Goal: Information Seeking & Learning: Understand process/instructions

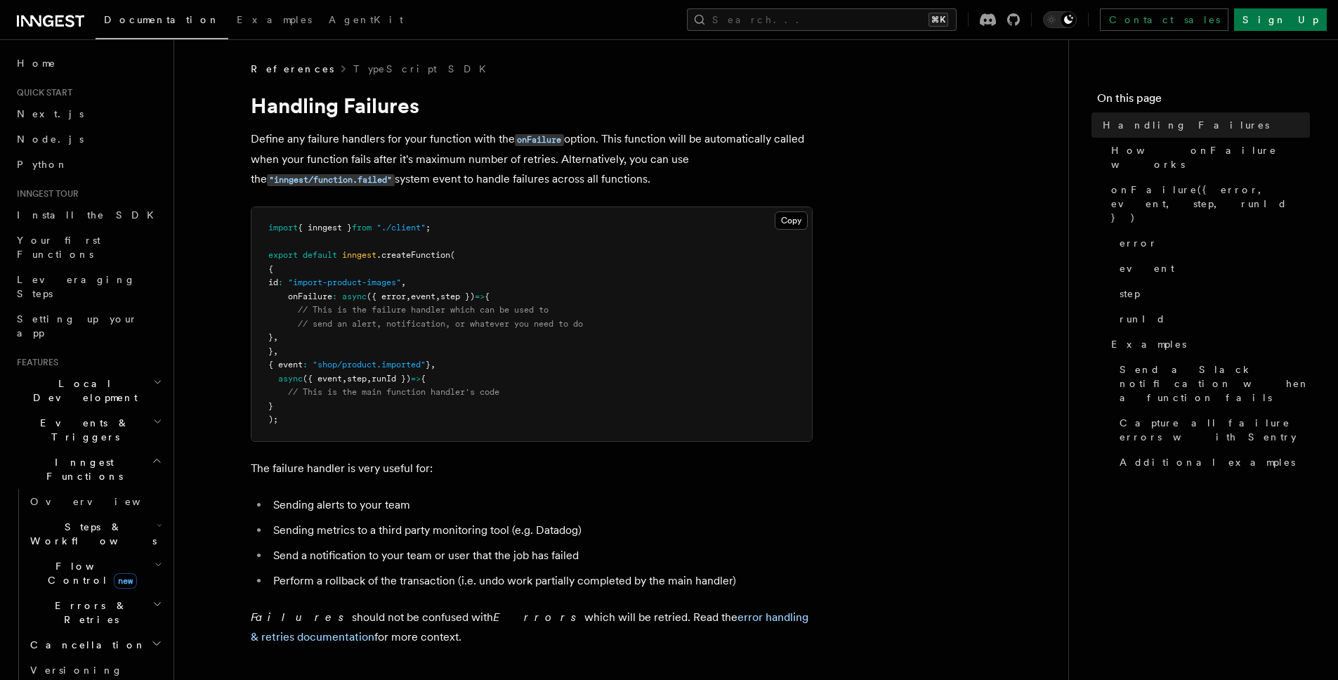
drag, startPoint x: 254, startPoint y: 138, endPoint x: 851, endPoint y: 172, distance: 598.6
drag, startPoint x: 247, startPoint y: 156, endPoint x: 729, endPoint y: 178, distance: 482.3
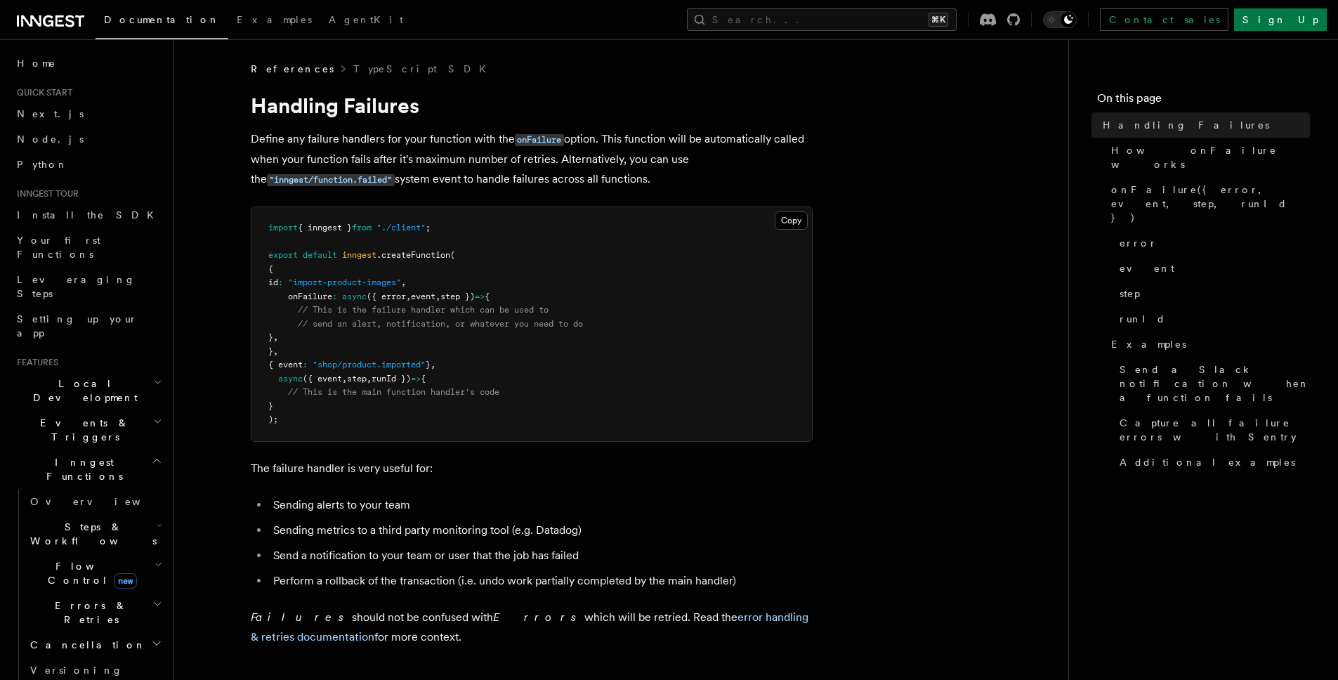
click at [729, 178] on p "Define any failure handlers for your function with the onFailure option. This f…" at bounding box center [532, 159] width 562 height 60
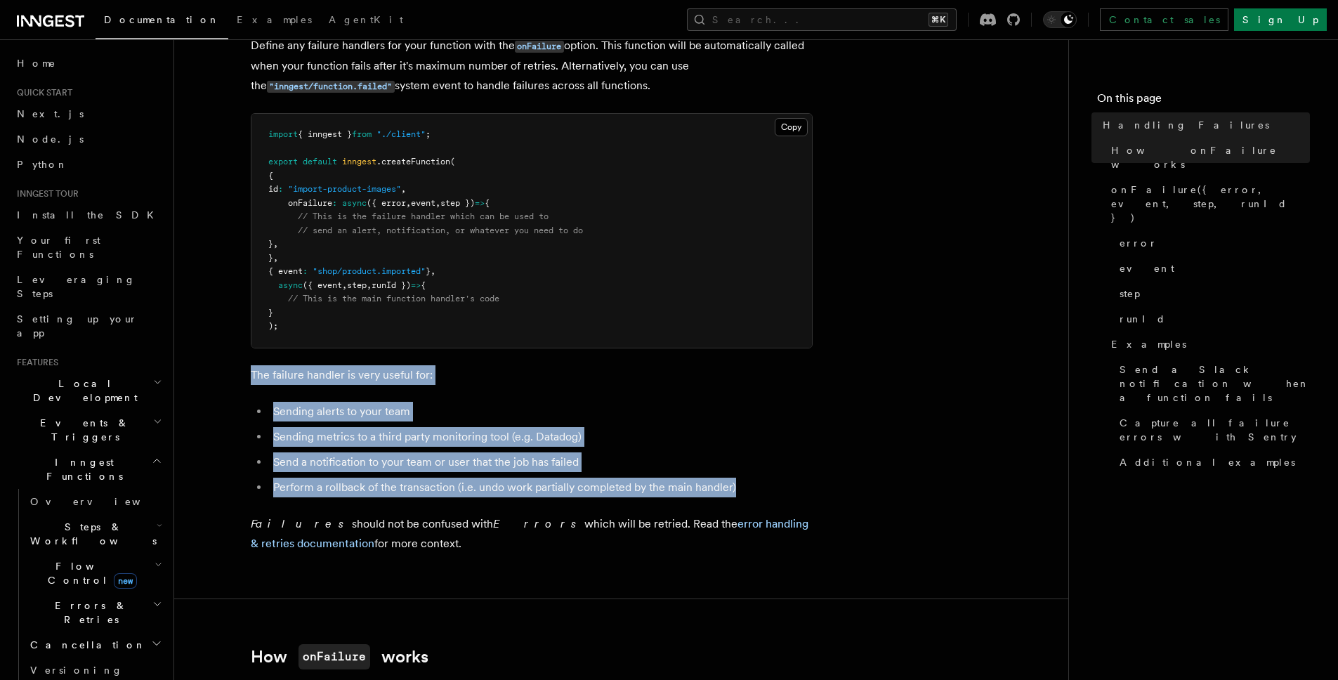
drag, startPoint x: 270, startPoint y: 379, endPoint x: 737, endPoint y: 480, distance: 477.2
click at [737, 480] on li "Perform a rollback of the transaction (i.e. undo work partially completed by th…" at bounding box center [541, 488] width 544 height 20
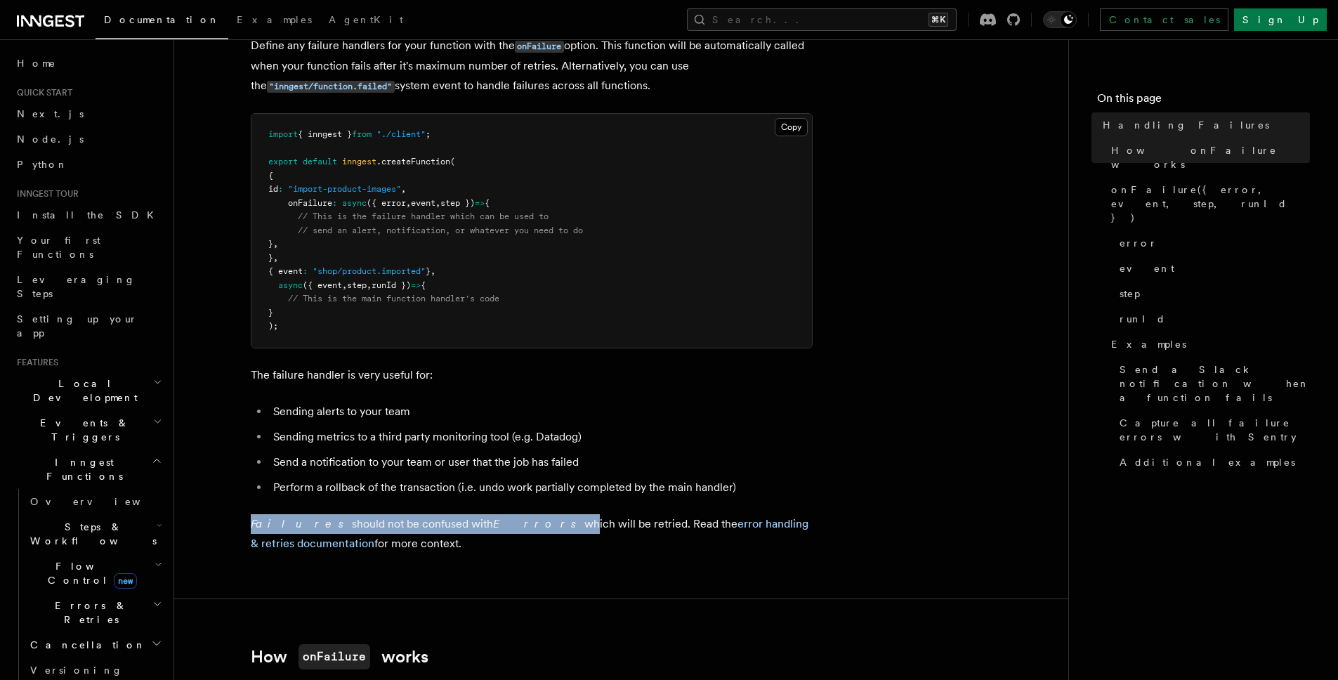
drag, startPoint x: 353, startPoint y: 515, endPoint x: 477, endPoint y: 523, distance: 124.6
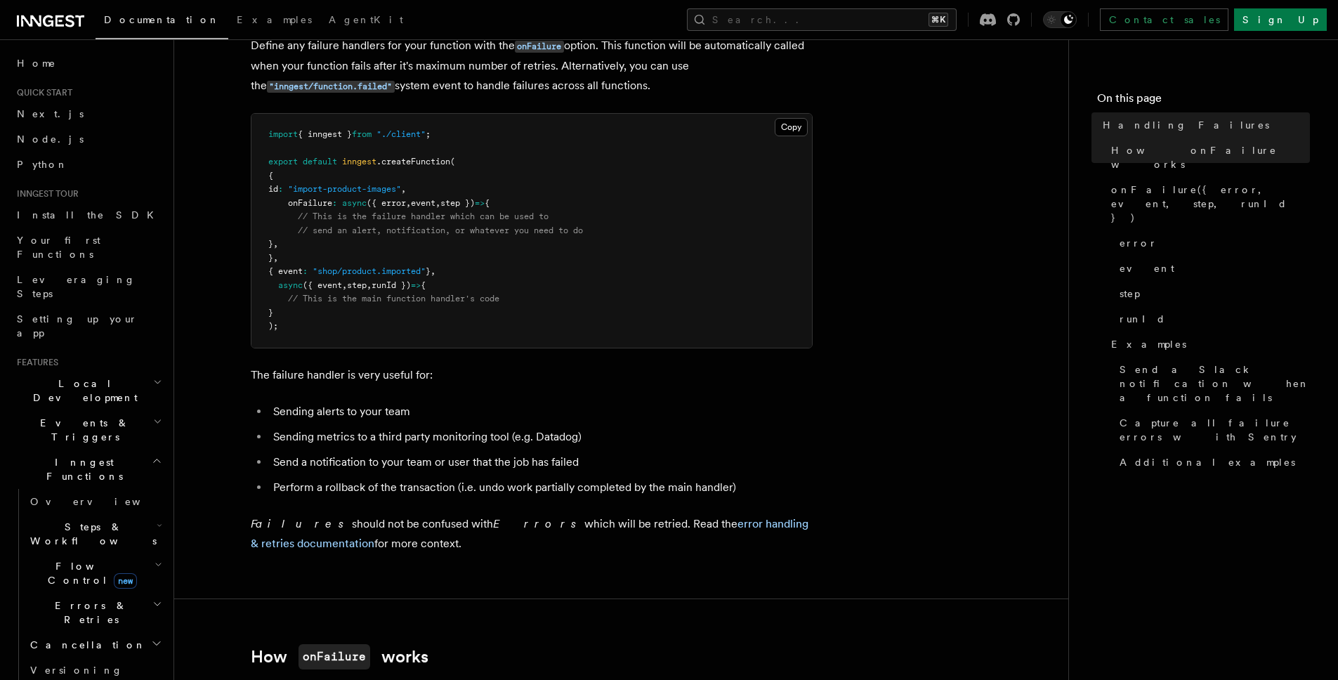
click at [477, 523] on p "Failures should not be confused with Errors which will be retried. Read the err…" at bounding box center [532, 533] width 562 height 39
drag, startPoint x: 248, startPoint y: 515, endPoint x: 510, endPoint y: 543, distance: 263.4
click at [511, 542] on p "Failures should not be confused with Errors which will be retried. Read the err…" at bounding box center [532, 533] width 562 height 39
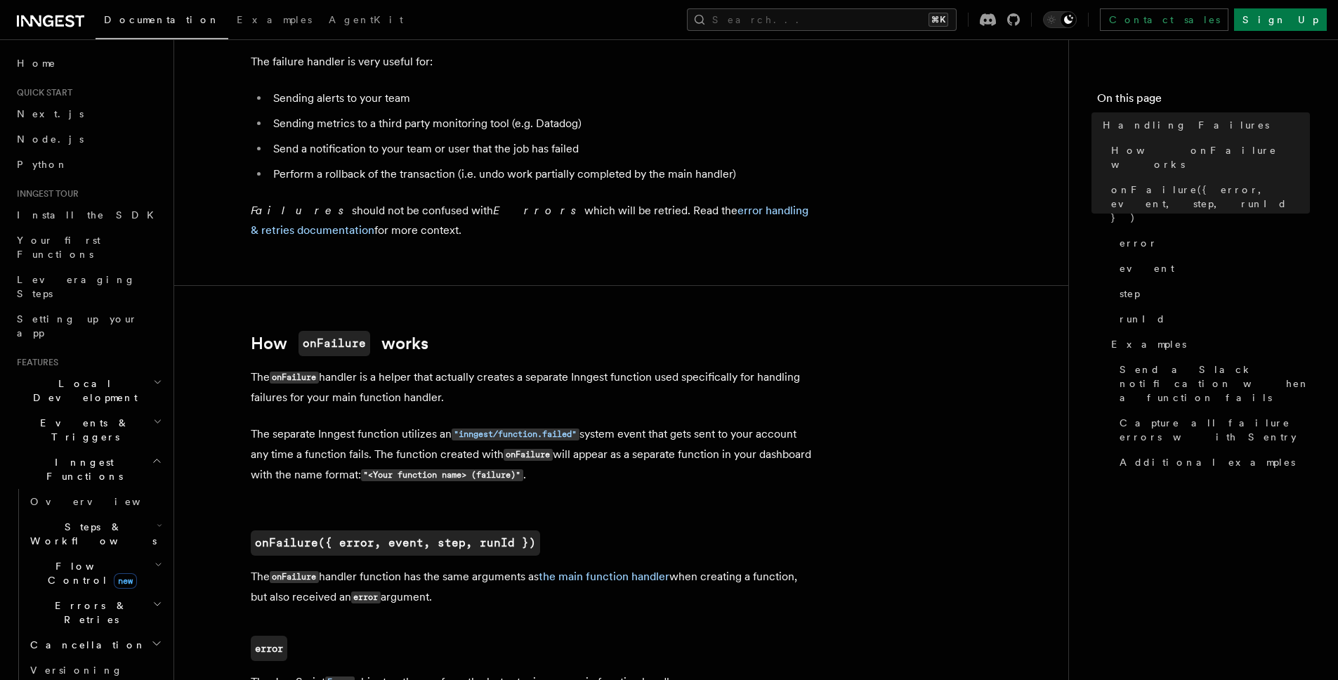
scroll to position [425, 0]
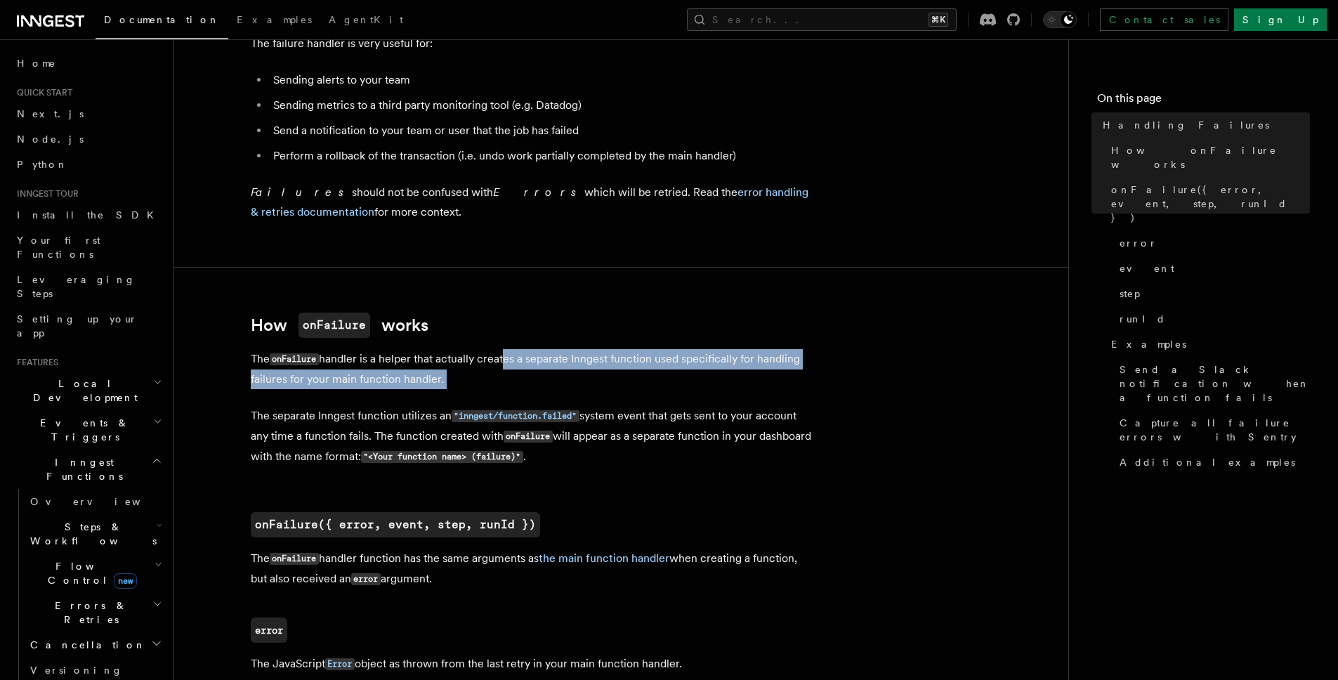
drag, startPoint x: 508, startPoint y: 355, endPoint x: 650, endPoint y: 396, distance: 146.9
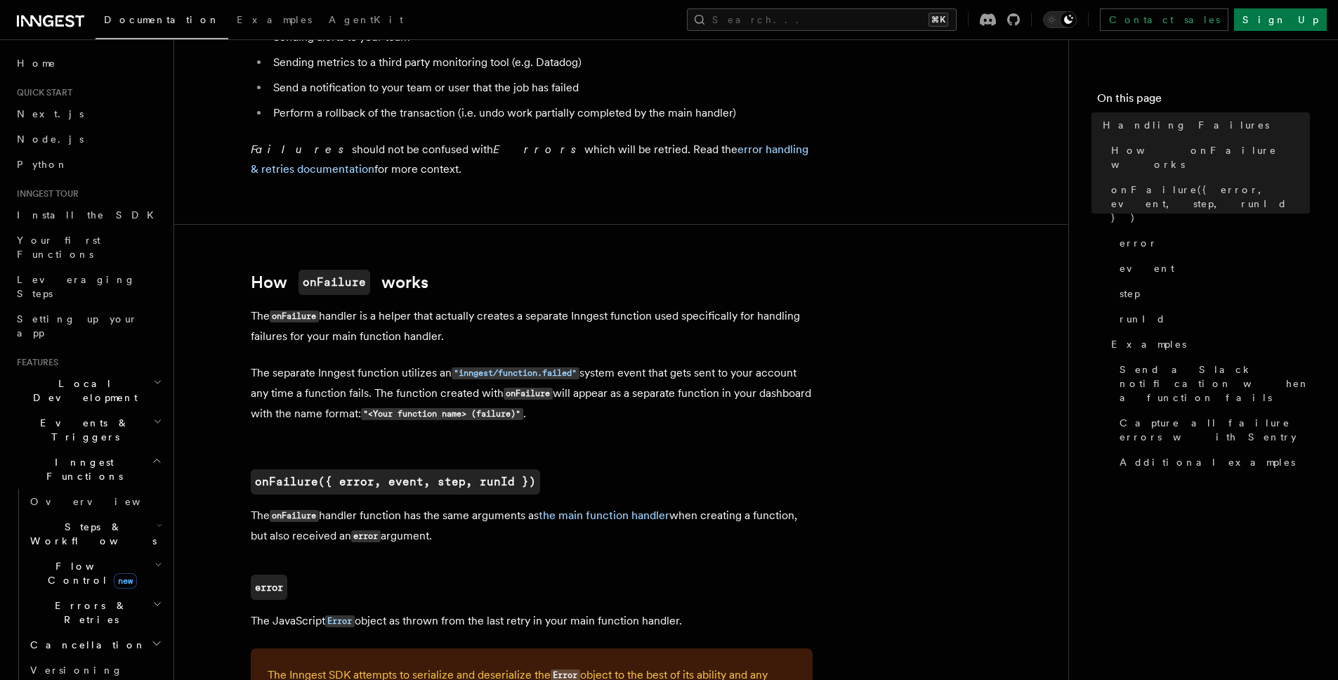
scroll to position [642, 0]
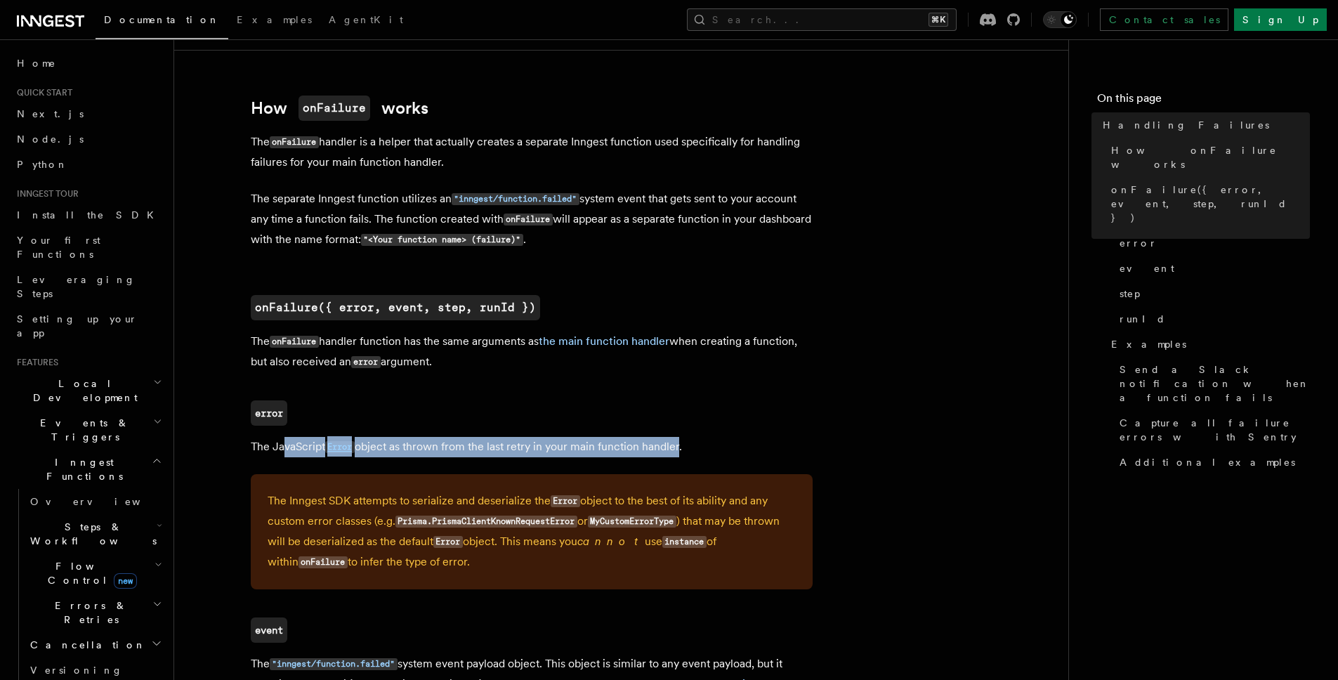
drag, startPoint x: 492, startPoint y: 446, endPoint x: 676, endPoint y: 450, distance: 184.0
click at [675, 450] on p "The JavaScript Error object as thrown from the last retry in your main function…" at bounding box center [532, 447] width 562 height 20
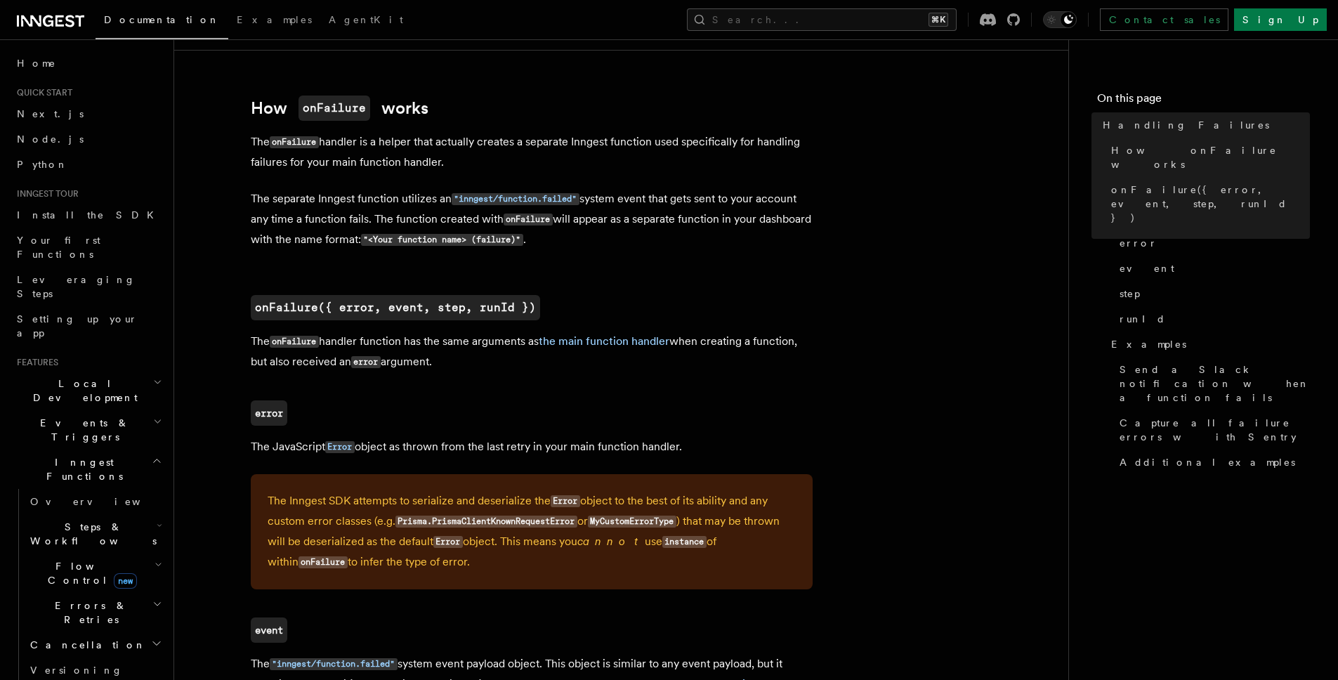
click at [688, 452] on p "The JavaScript Error object as thrown from the last retry in your main function…" at bounding box center [532, 447] width 562 height 20
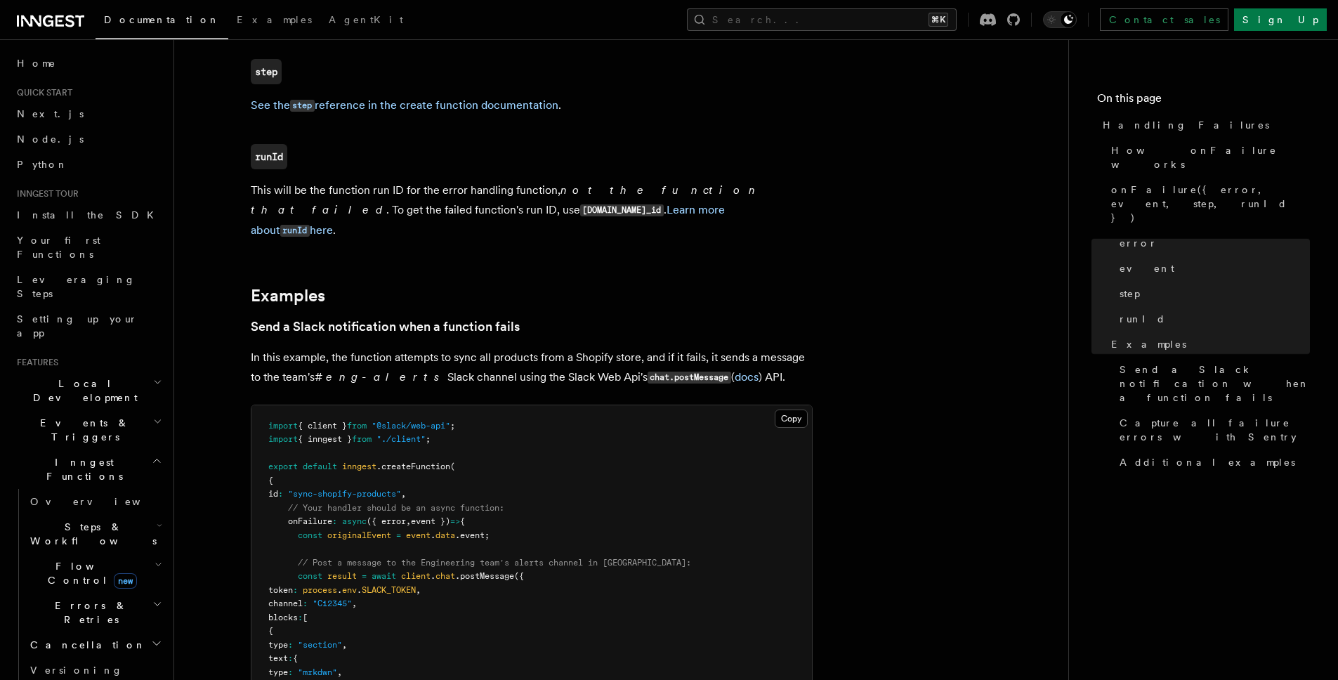
scroll to position [1484, 0]
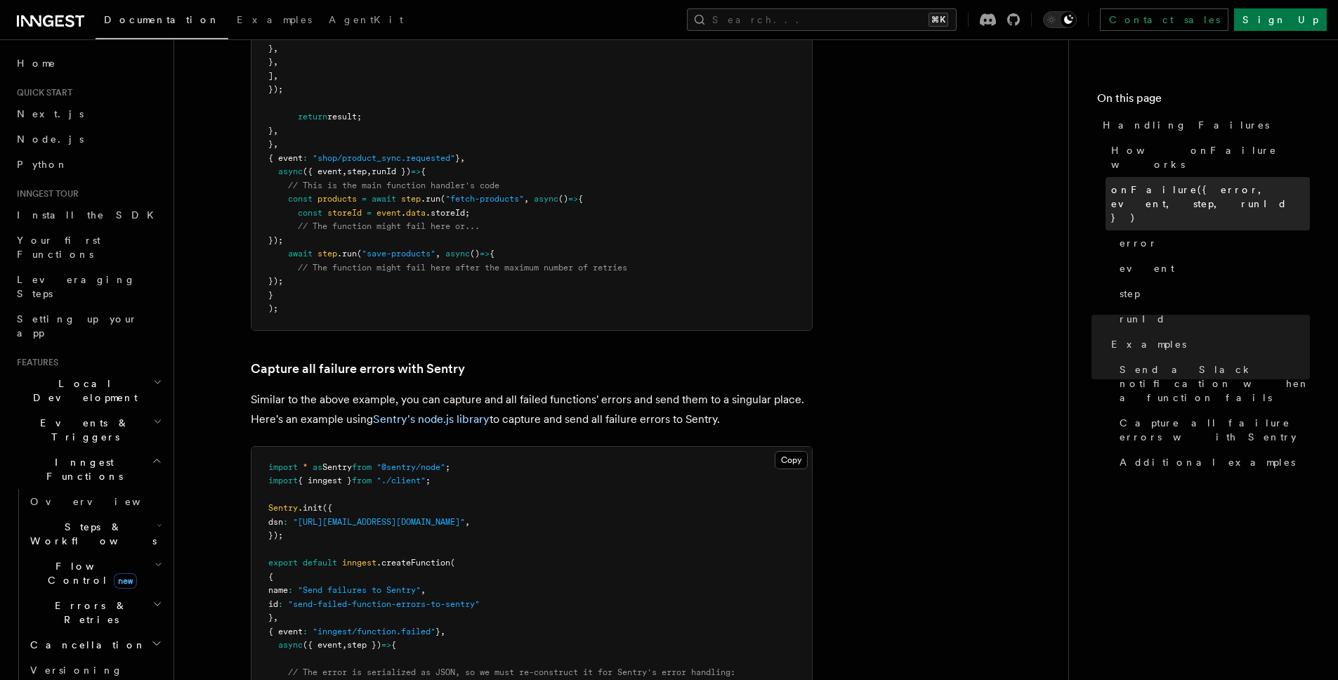
click at [1168, 183] on span "onFailure({ error, event, step, runId })" at bounding box center [1210, 204] width 199 height 42
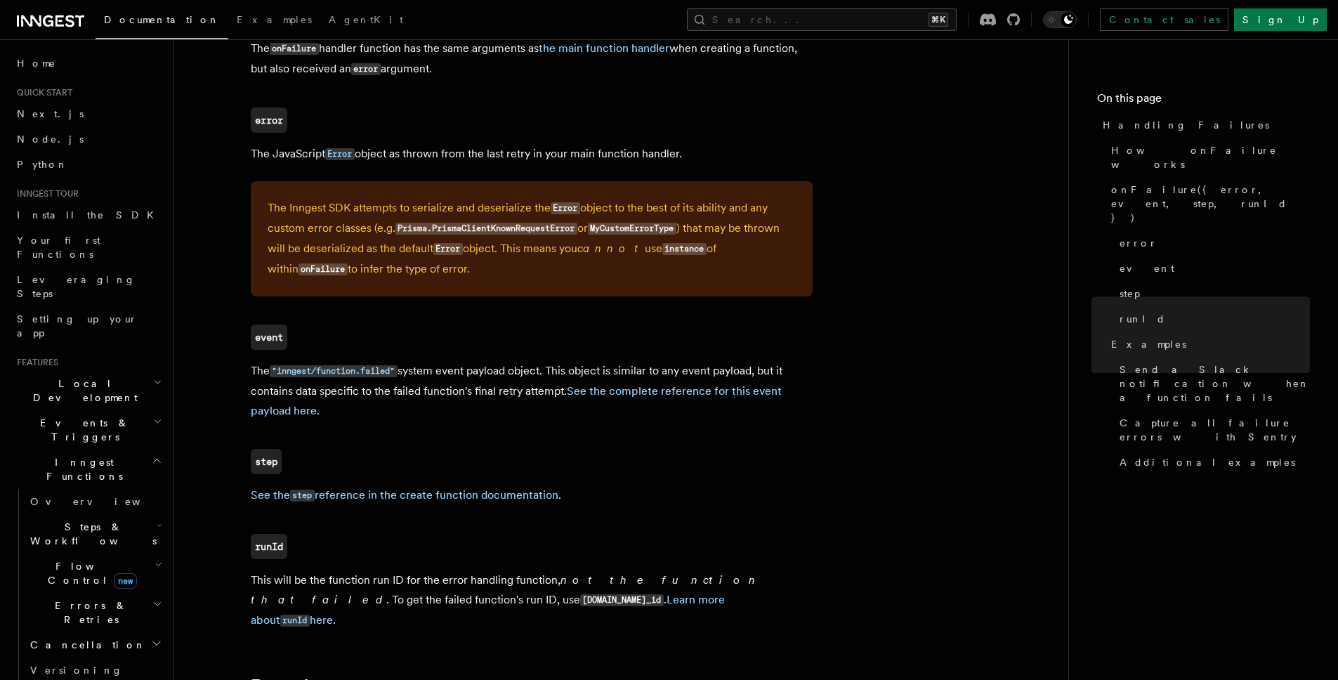
scroll to position [871, 0]
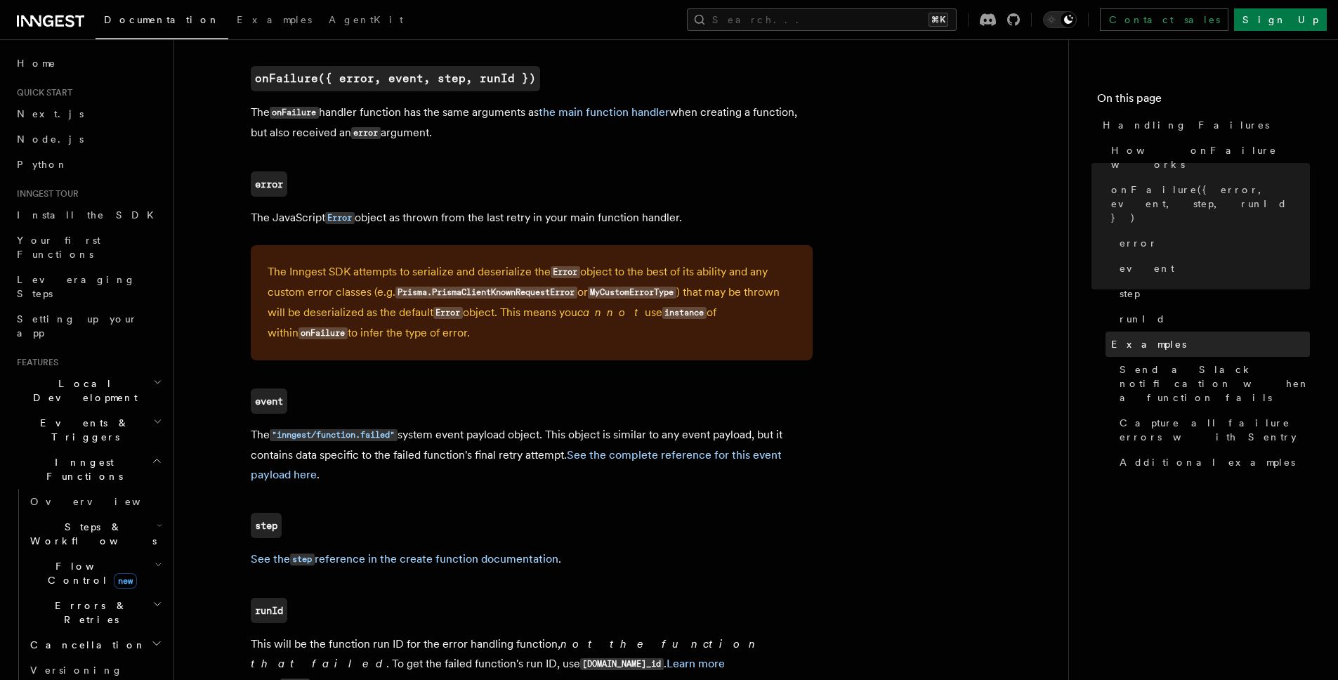
click at [1152, 337] on span "Examples" at bounding box center [1148, 344] width 75 height 14
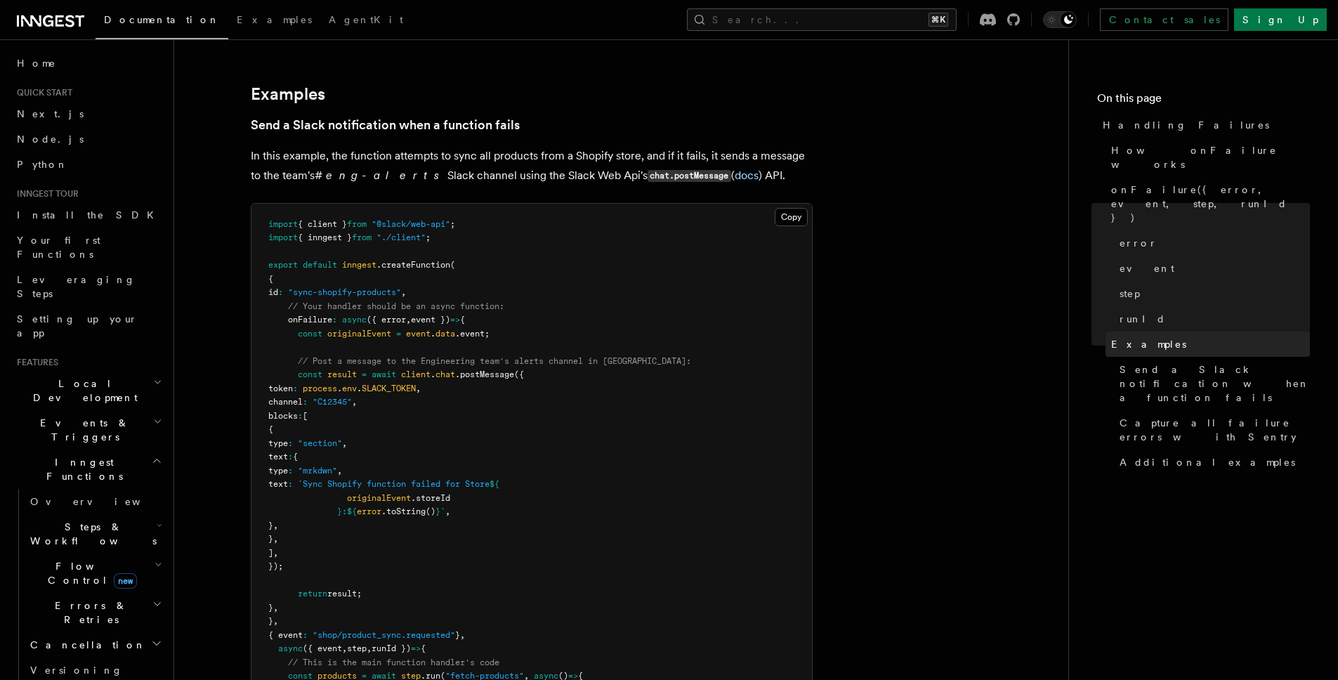
scroll to position [1527, 0]
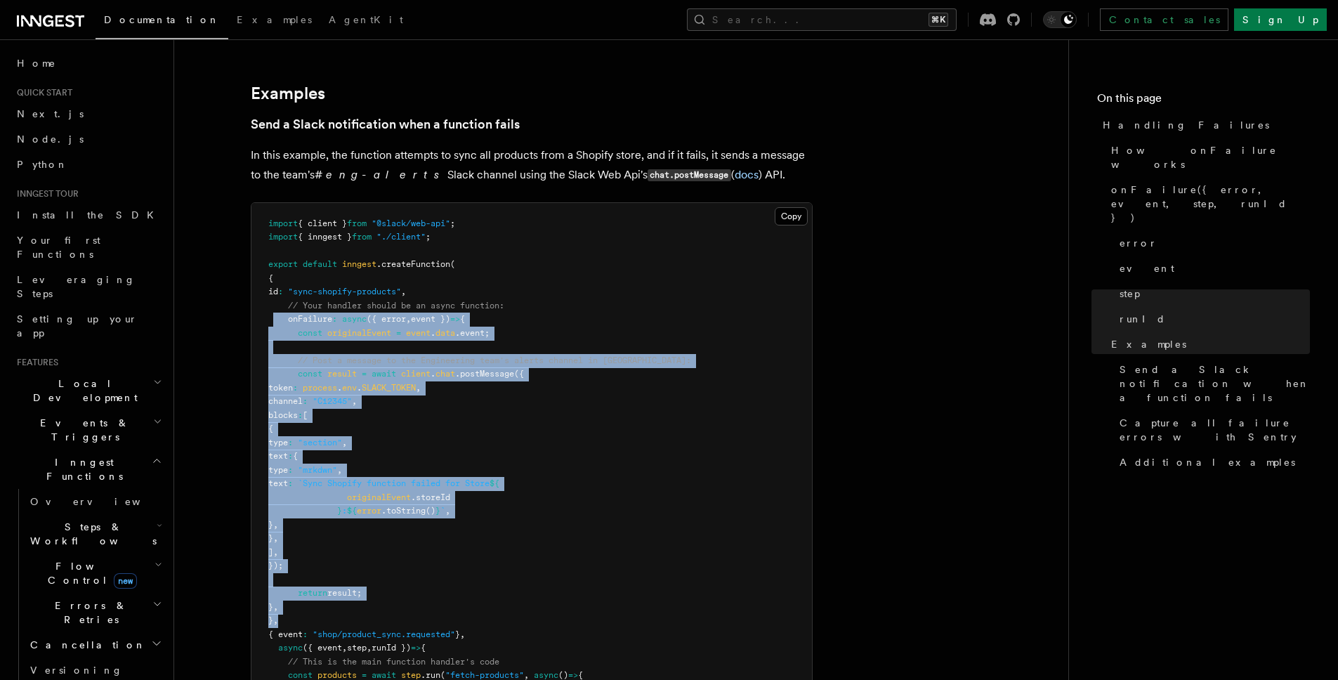
drag, startPoint x: 290, startPoint y: 303, endPoint x: 644, endPoint y: 602, distance: 463.5
click at [645, 605] on pre "import { client } from "@slack/web-api" ; import { inngest } from "./client" ; …" at bounding box center [531, 504] width 560 height 603
